Goal: Transaction & Acquisition: Purchase product/service

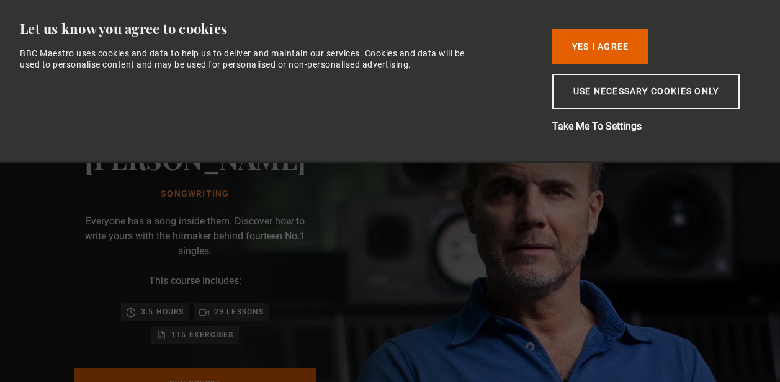
click at [612, 50] on button "Yes I Agree" at bounding box center [600, 46] width 96 height 35
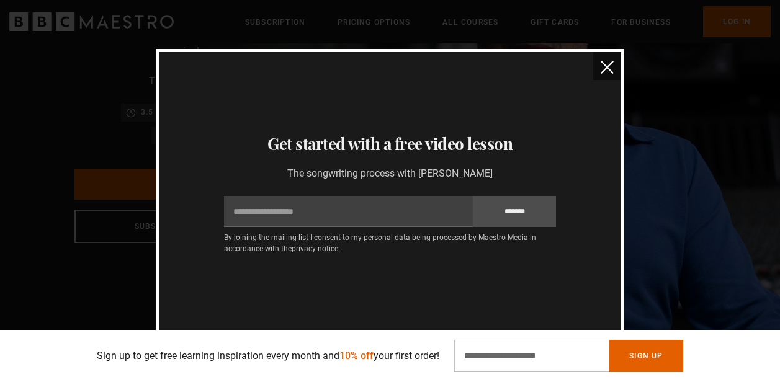
scroll to position [199, 0]
click at [607, 61] on img "close" at bounding box center [606, 67] width 13 height 13
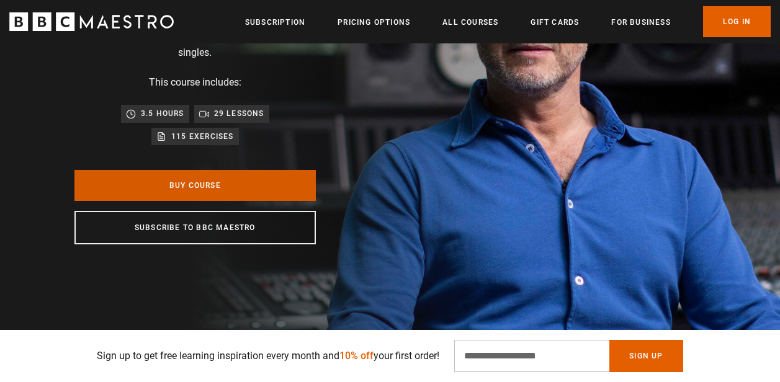
click at [191, 179] on link "Buy Course" at bounding box center [194, 185] width 241 height 31
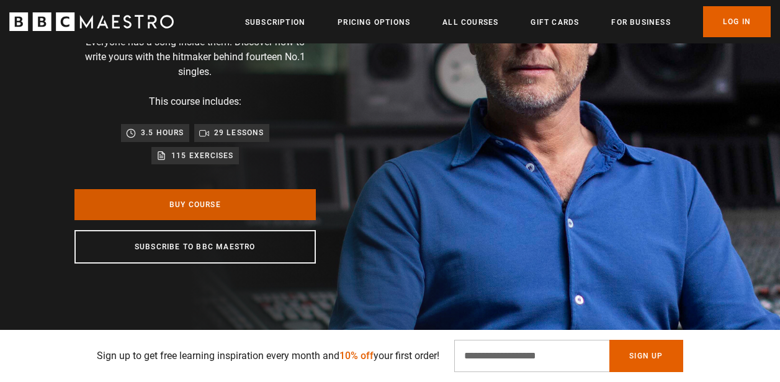
scroll to position [0, 156]
click at [202, 199] on link "Buy Course" at bounding box center [194, 204] width 241 height 31
